Goal: Task Accomplishment & Management: Use online tool/utility

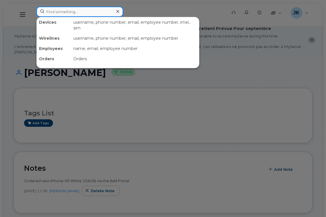
click at [78, 12] on input at bounding box center [79, 12] width 87 height 10
paste input "[PERSON_NAME]"
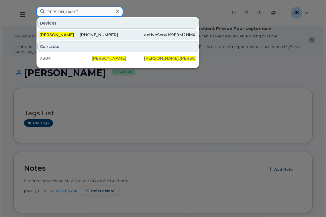
type input "[PERSON_NAME]"
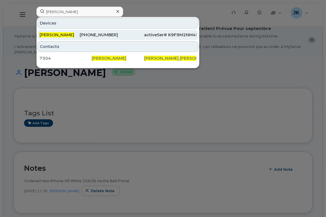
click at [55, 36] on span "[PERSON_NAME]" at bounding box center [56, 34] width 35 height 5
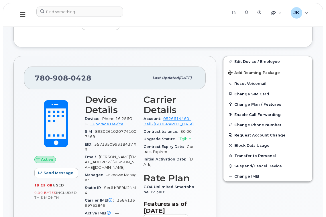
scroll to position [191, 0]
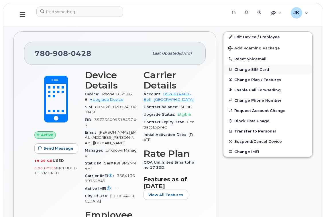
click at [250, 69] on button "Change SIM Card" at bounding box center [267, 69] width 89 height 10
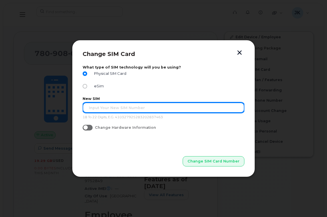
click at [102, 108] on input "text" at bounding box center [164, 108] width 162 height 10
paste input "89302610207729269792"
type input "89302610207729269792"
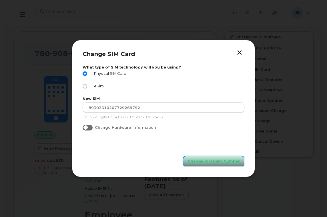
click at [216, 162] on span "Change SIM Card Number" at bounding box center [214, 161] width 52 height 5
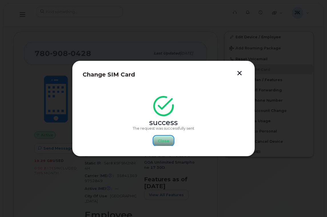
click at [158, 141] on button "Close" at bounding box center [163, 141] width 21 height 10
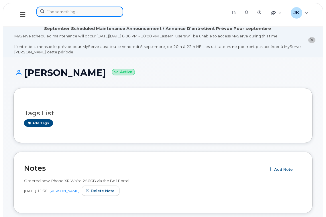
click at [100, 11] on input at bounding box center [79, 12] width 87 height 10
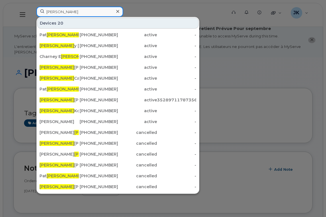
type input "rick"
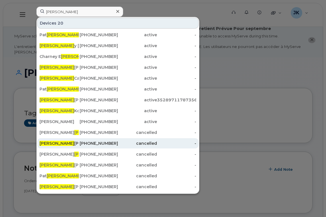
drag, startPoint x: 55, startPoint y: 143, endPoint x: 59, endPoint y: 141, distance: 4.5
click at [55, 143] on div "Rick Pease" at bounding box center [58, 144] width 39 height 6
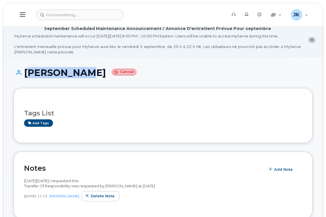
drag, startPoint x: 25, startPoint y: 71, endPoint x: 76, endPoint y: 74, distance: 50.4
click at [76, 73] on h1 "[PERSON_NAME] Cancel" at bounding box center [162, 73] width 299 height 10
copy h1 "[PERSON_NAME]"
